Goal: Task Accomplishment & Management: Complete application form

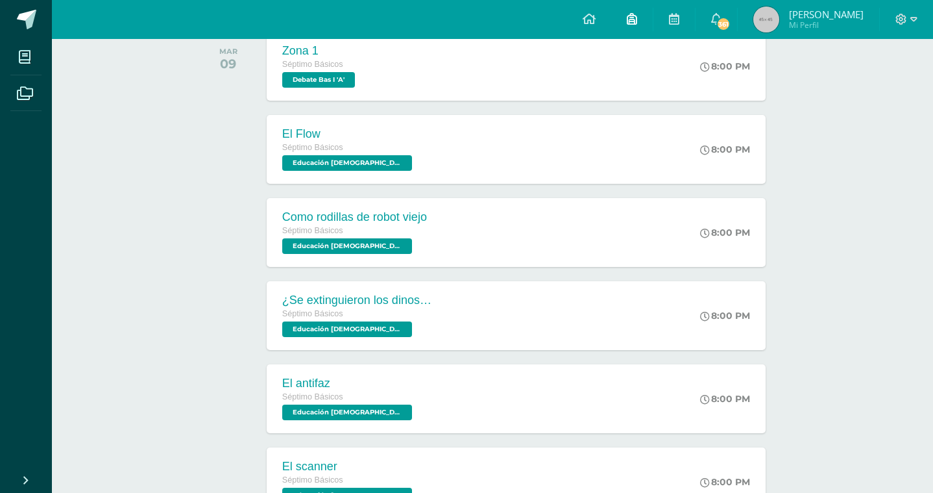
scroll to position [815, 0]
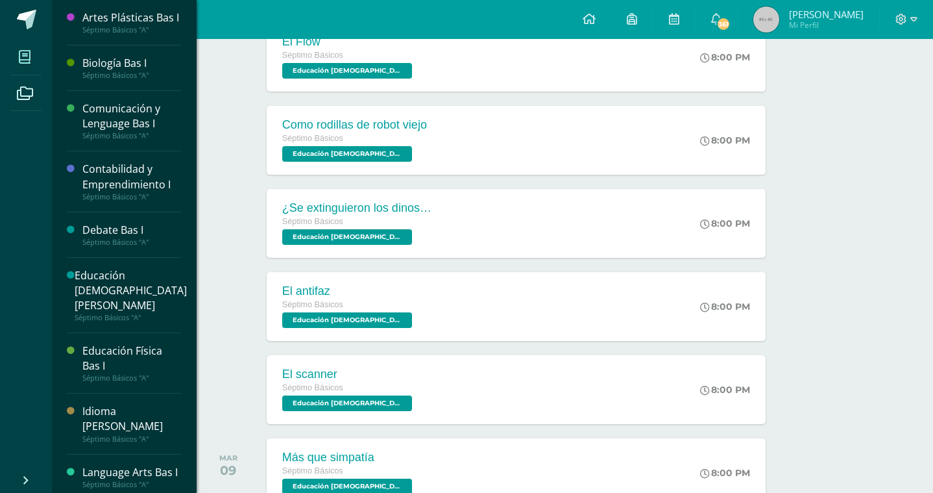
click at [28, 60] on icon at bounding box center [25, 57] width 12 height 13
click at [112, 25] on div "Artes Plásticas Bas I" at bounding box center [131, 17] width 99 height 15
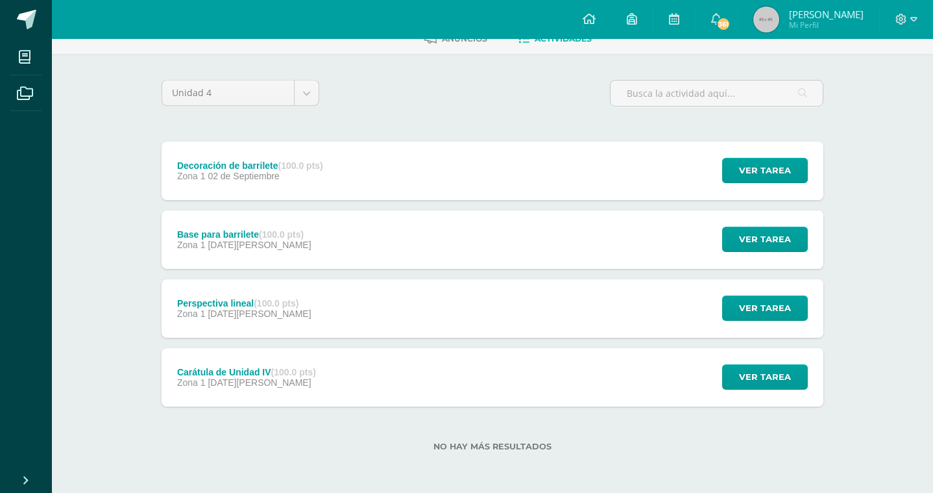
scroll to position [75, 0]
click at [754, 300] on span "Ver tarea" at bounding box center [765, 308] width 52 height 24
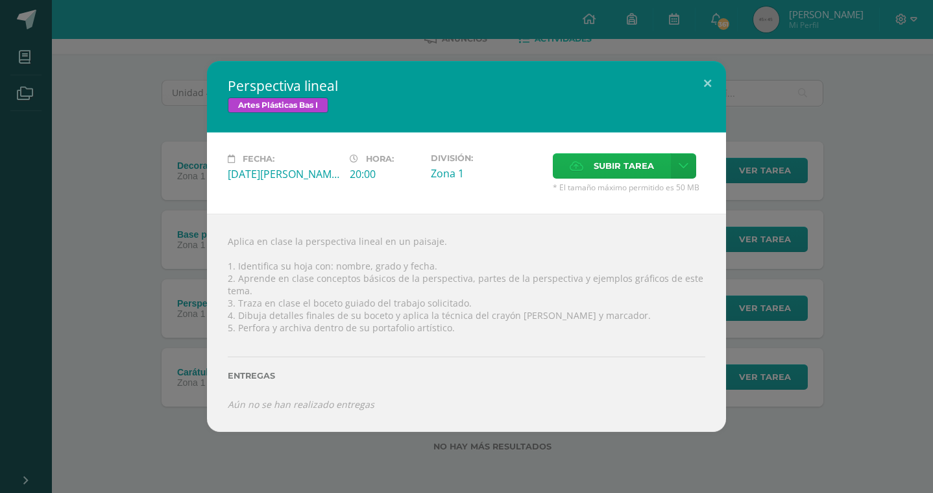
click at [630, 170] on span "Subir tarea" at bounding box center [624, 166] width 60 height 24
click at [0, 0] on input "Subir tarea" at bounding box center [0, 0] width 0 height 0
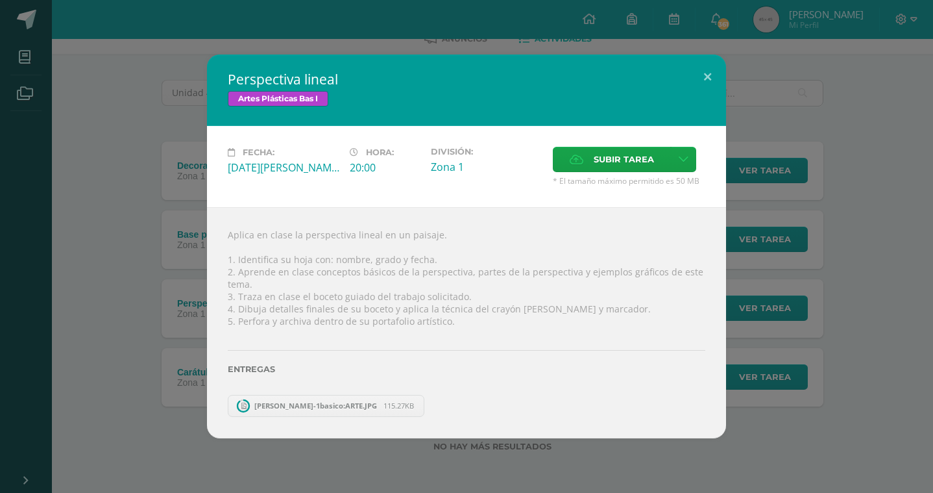
scroll to position [6, 0]
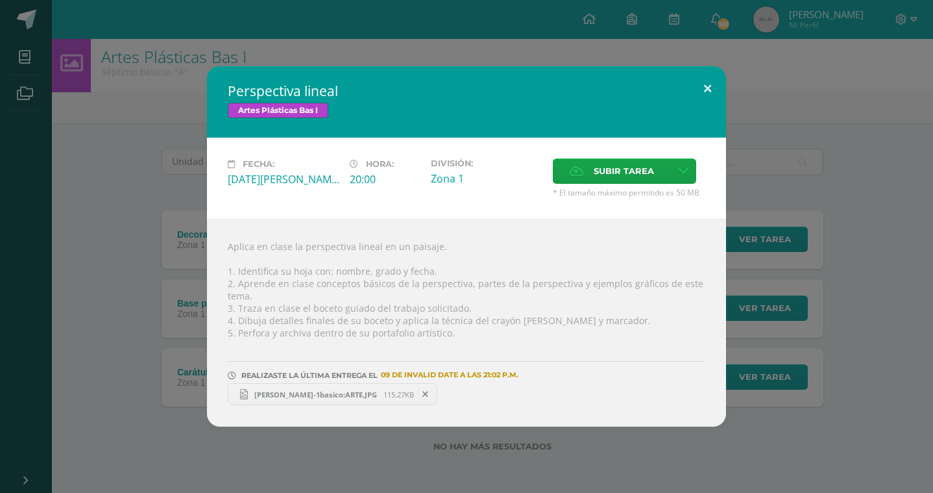
click at [707, 88] on button at bounding box center [707, 88] width 37 height 44
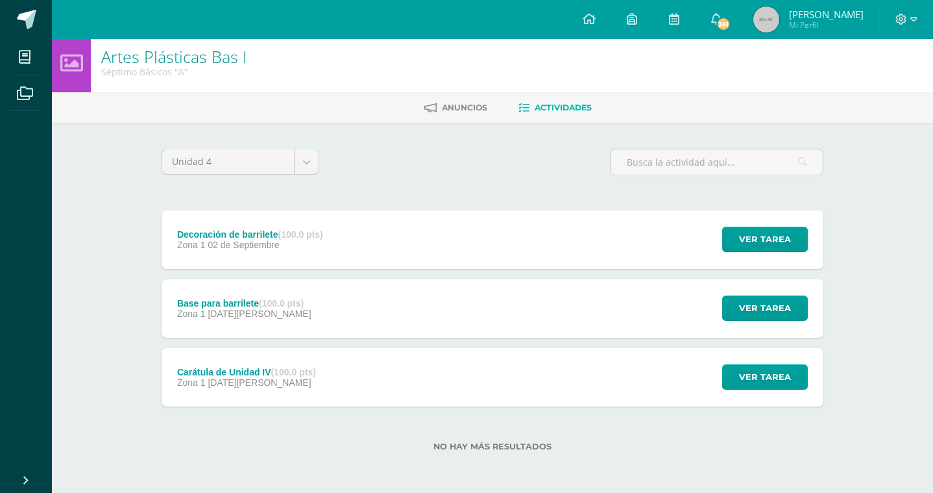
click at [920, 19] on div at bounding box center [906, 19] width 53 height 39
click at [913, 21] on icon at bounding box center [914, 20] width 7 height 12
click at [874, 94] on span "Cerrar sesión" at bounding box center [873, 88] width 58 height 12
